Goal: Information Seeking & Learning: Learn about a topic

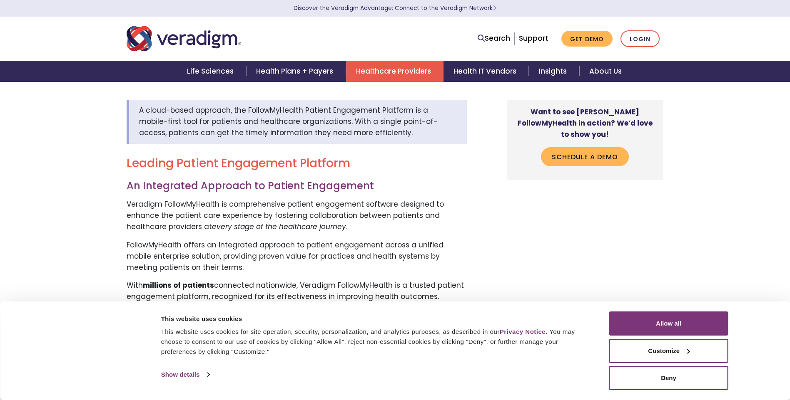
scroll to position [250, 0]
click at [654, 325] on button "Allow all" at bounding box center [668, 324] width 119 height 24
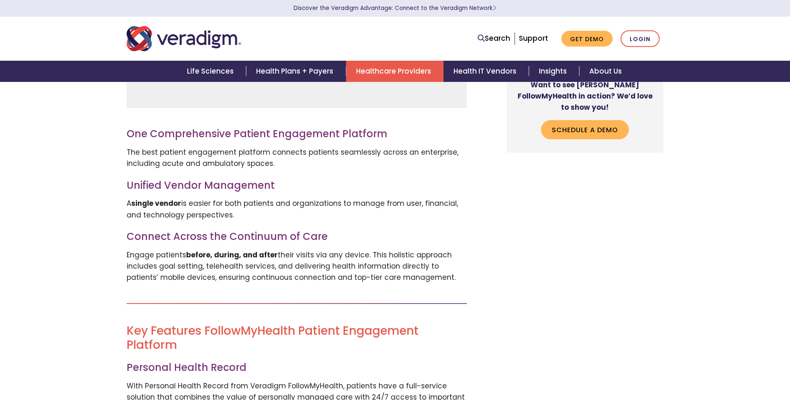
scroll to position [874, 0]
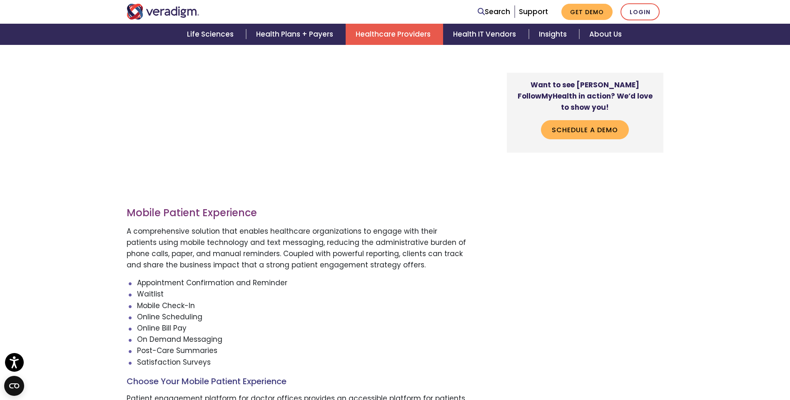
scroll to position [1332, 0]
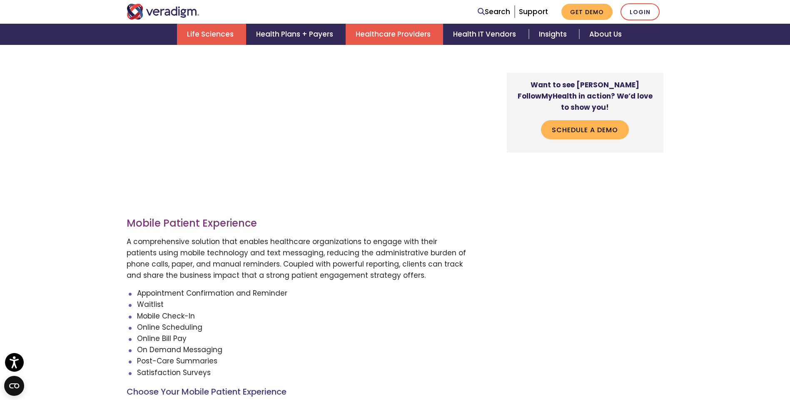
click at [216, 28] on link "Life Sciences" at bounding box center [211, 34] width 69 height 21
